Goal: Task Accomplishment & Management: Use online tool/utility

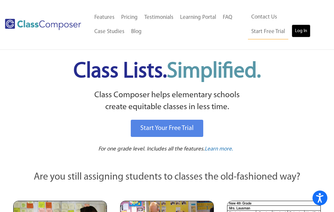
click at [291, 31] on link "Log In" at bounding box center [300, 30] width 19 height 13
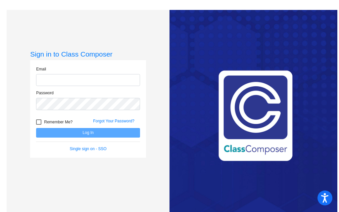
type input "spaull@k12.wv.us"
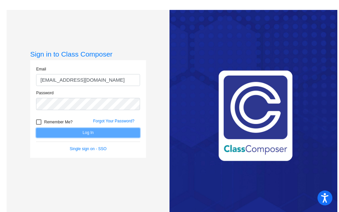
click at [89, 134] on button "Log In" at bounding box center [88, 133] width 104 height 10
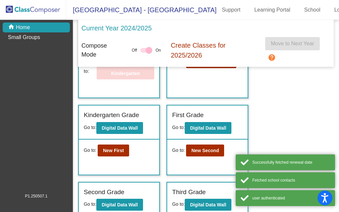
scroll to position [66, 0]
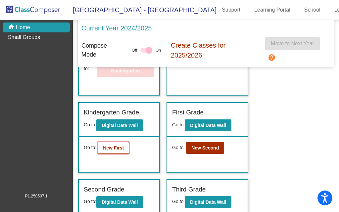
click at [115, 150] on b "New First" at bounding box center [113, 147] width 21 height 5
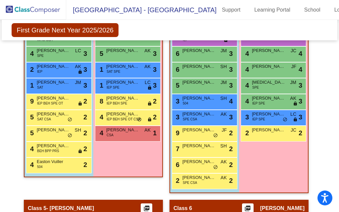
scroll to position [496, 0]
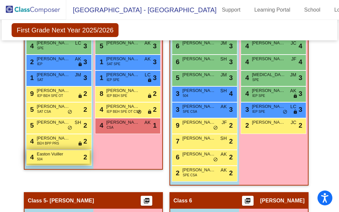
click at [64, 156] on span "Easton Vuiller" at bounding box center [53, 154] width 33 height 7
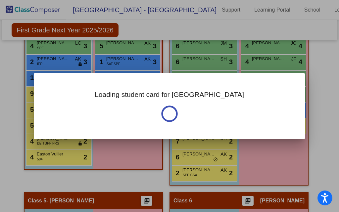
click at [65, 156] on div "Loading student card for Easton Notes Previous Year undefined - Last Edited: nu…" at bounding box center [169, 106] width 339 height 212
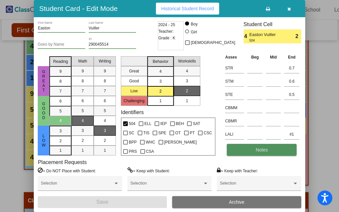
click at [263, 149] on span "Notes" at bounding box center [261, 149] width 12 height 5
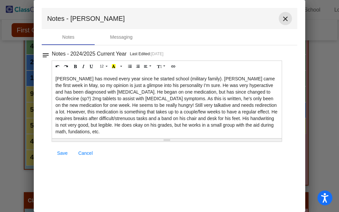
click at [284, 18] on mat-icon "close" at bounding box center [285, 19] width 8 height 8
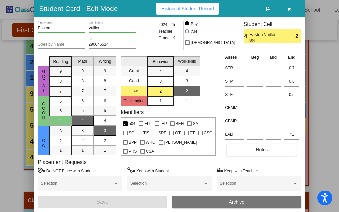
click at [286, 9] on button "button" at bounding box center [288, 9] width 21 height 12
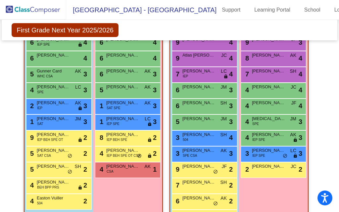
scroll to position [463, 0]
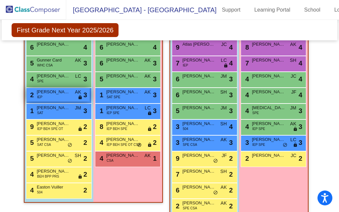
click at [56, 94] on span "Christopher Hendershot" at bounding box center [53, 92] width 33 height 7
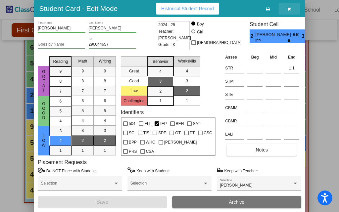
click at [290, 9] on icon "button" at bounding box center [289, 9] width 4 height 5
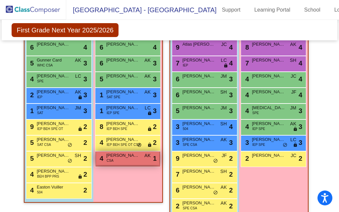
click at [125, 159] on div "4 Caidence Mieczkowski CSA AK lock do_not_disturb_alt 1" at bounding box center [127, 158] width 63 height 14
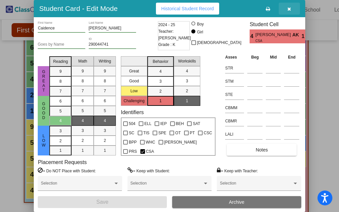
click at [288, 9] on icon "button" at bounding box center [289, 9] width 4 height 5
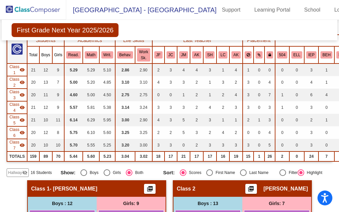
scroll to position [0, 0]
